Goal: Check status: Check status

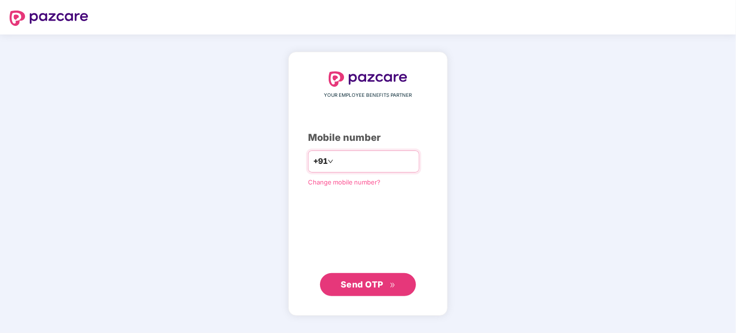
click at [350, 157] on input "number" at bounding box center [374, 161] width 79 height 15
type input "**********"
click at [371, 285] on span "Send OTP" at bounding box center [362, 285] width 43 height 10
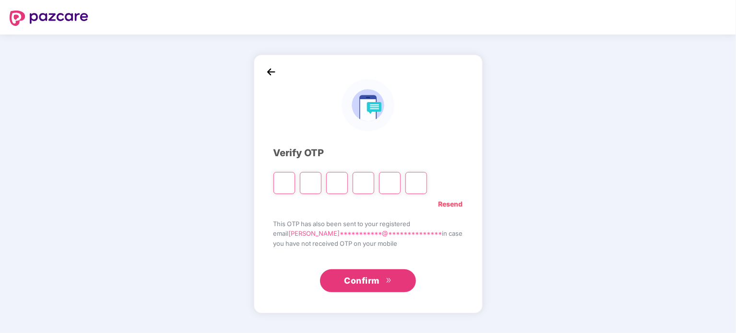
type input "*"
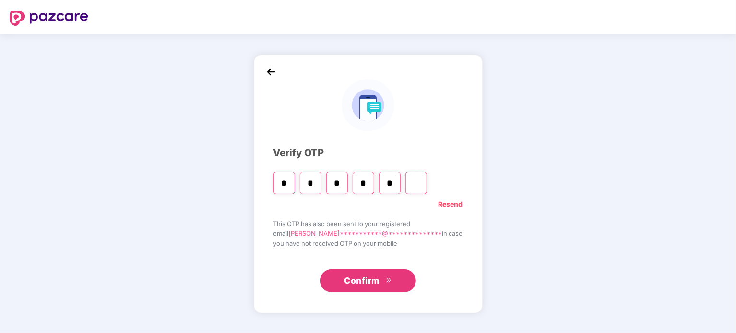
type input "*"
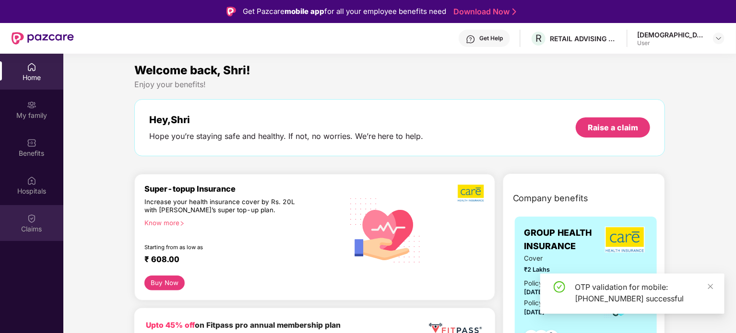
click at [34, 217] on img at bounding box center [32, 219] width 10 height 10
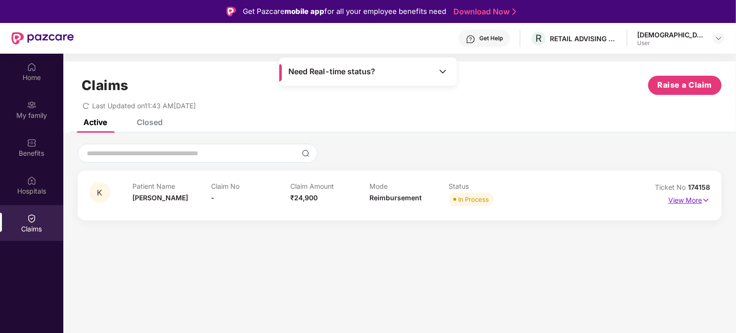
click at [705, 197] on img at bounding box center [706, 200] width 8 height 11
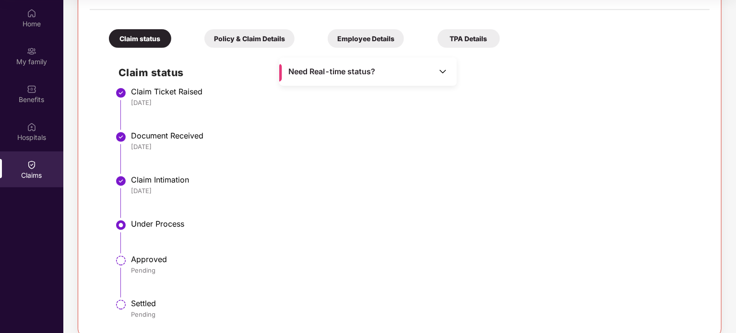
scroll to position [205, 0]
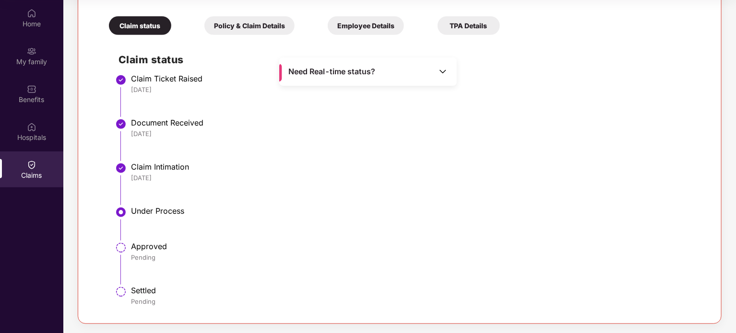
click at [134, 248] on div "Approved" at bounding box center [415, 247] width 569 height 10
drag, startPoint x: 134, startPoint y: 248, endPoint x: 146, endPoint y: 309, distance: 62.7
click at [146, 309] on ul "Claim Ticket Raised [DATE] Document Received [DATE] Claim Intimation [DATE] Und…" at bounding box center [408, 194] width 581 height 235
